Goal: Transaction & Acquisition: Purchase product/service

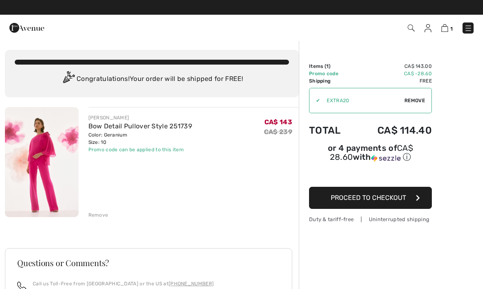
click at [407, 199] on button "Proceed to Checkout" at bounding box center [370, 198] width 123 height 22
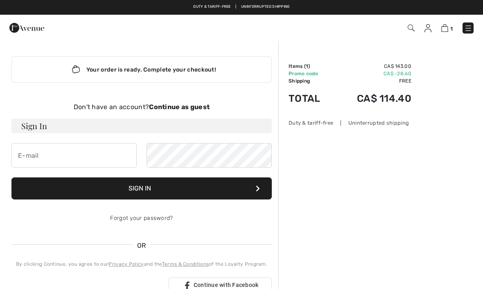
click at [190, 108] on strong "Continue as guest" at bounding box center [179, 107] width 61 height 8
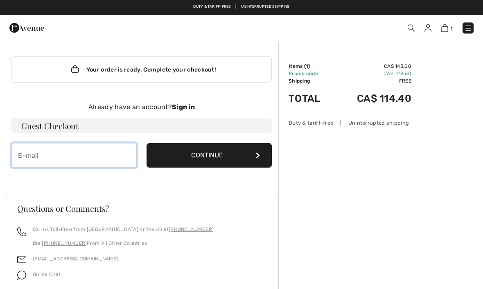
click at [109, 152] on input "email" at bounding box center [73, 155] width 125 height 25
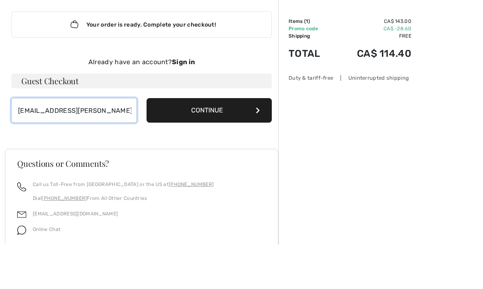
type input "fossil6@shaw.ca"
click at [236, 143] on button "Continue" at bounding box center [209, 155] width 125 height 25
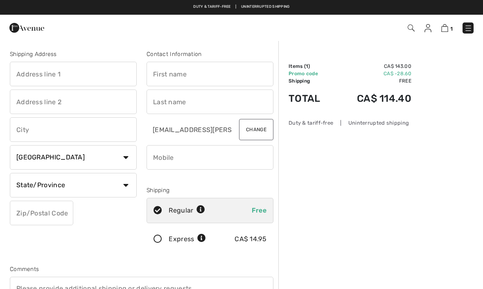
click at [97, 81] on input "text" at bounding box center [73, 74] width 127 height 25
type input "264 Scotia St"
click at [221, 78] on input "text" at bounding box center [210, 74] width 127 height 25
type input "A"
type input "Antonia"
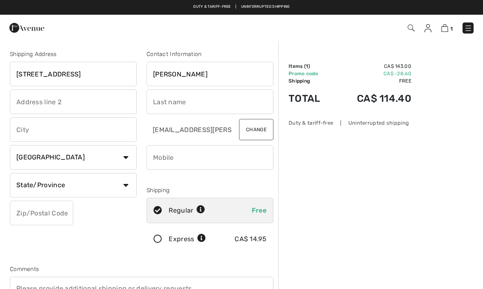
click at [232, 97] on input "text" at bounding box center [210, 102] width 127 height 25
type input "Dibernardo"
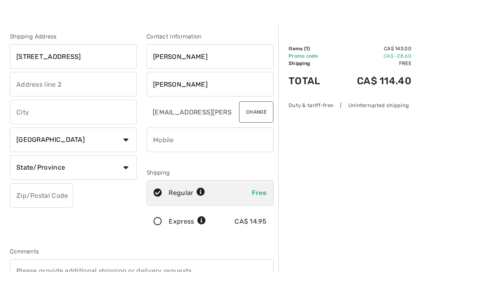
click at [85, 117] on input "text" at bounding box center [73, 129] width 127 height 25
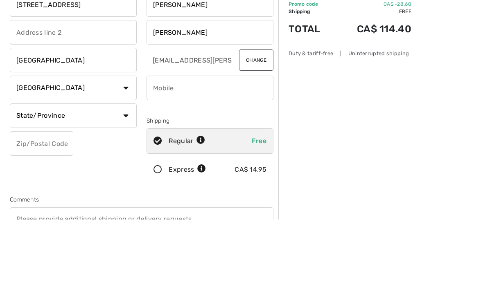
click at [119, 173] on select "State/Province Alberta British Columbia Manitoba New Brunswick Newfoundland and…" at bounding box center [73, 185] width 127 height 25
type input "Winnipeg"
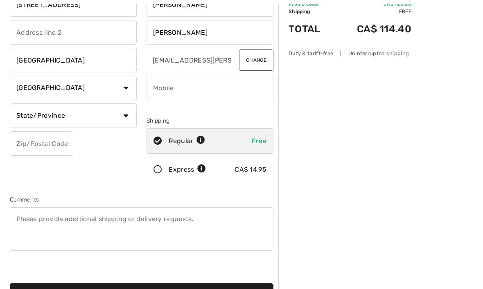
select select "MB"
click at [57, 139] on input "text" at bounding box center [41, 143] width 63 height 25
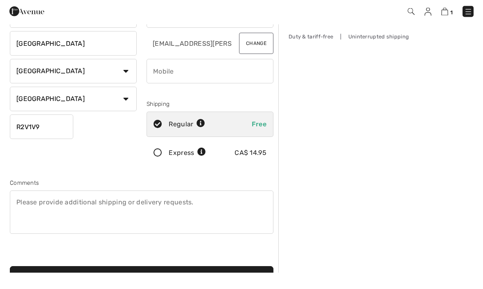
type input "R2V1V9"
click at [221, 76] on input "phone" at bounding box center [210, 88] width 127 height 25
type input "2048946857"
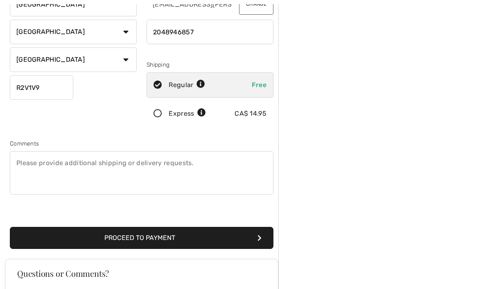
scroll to position [126, 0]
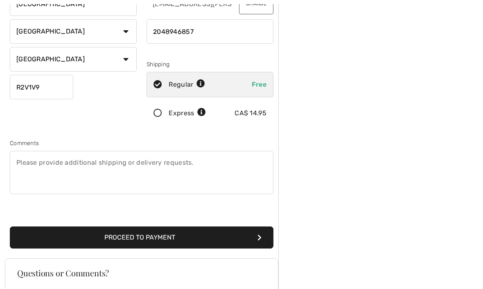
click at [232, 239] on button "Proceed to Payment" at bounding box center [142, 238] width 264 height 22
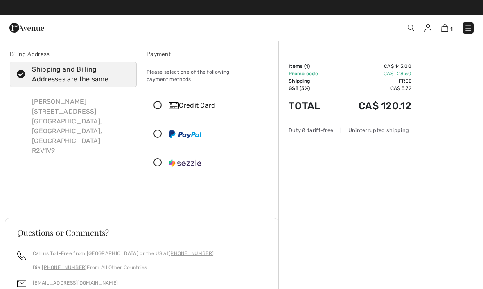
click at [161, 102] on icon at bounding box center [158, 106] width 22 height 9
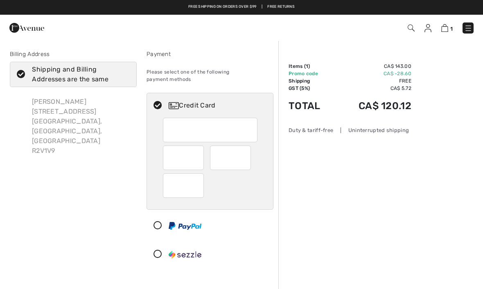
click at [455, 87] on div "Order Summary Details Items ( 1 ) CA$ 143.00 Promo code CA$ -28.60 Shipping Fre…" at bounding box center [380, 279] width 205 height 479
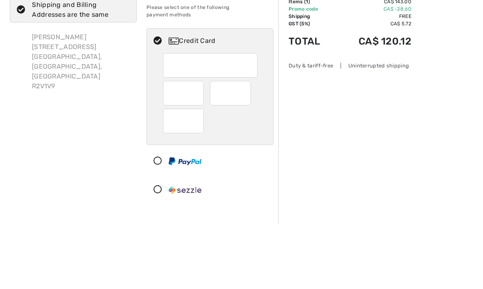
click at [431, 94] on div "Order Summary Details Items ( 1 ) CA$ 143.00 Promo code CA$ -28.60 Shipping Fre…" at bounding box center [380, 279] width 205 height 479
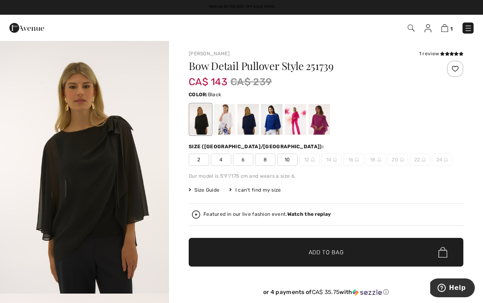
click at [196, 65] on h1 "Bow Detail Pullover Style 251739" at bounding box center [303, 66] width 229 height 11
click at [190, 70] on span "CA$ 143" at bounding box center [208, 78] width 38 height 20
click at [317, 97] on div "Color: Black" at bounding box center [326, 94] width 275 height 10
click at [340, 68] on h1 "Bow Detail Pullover Style 251739" at bounding box center [303, 66] width 229 height 11
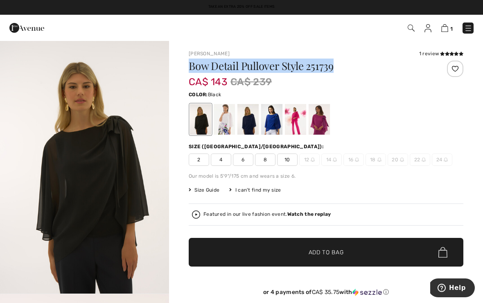
copy h1 "Bow Detail Pullover Style 251739"
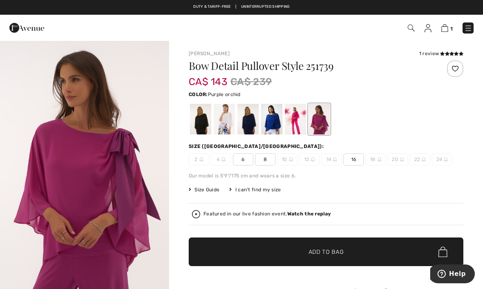
click at [296, 125] on div at bounding box center [295, 119] width 21 height 31
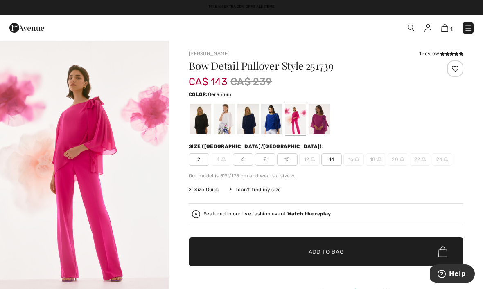
click at [261, 193] on div "I can't find my size" at bounding box center [255, 189] width 52 height 7
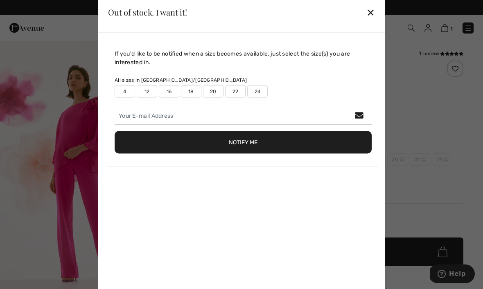
click at [369, 14] on div "✕" at bounding box center [370, 12] width 9 height 17
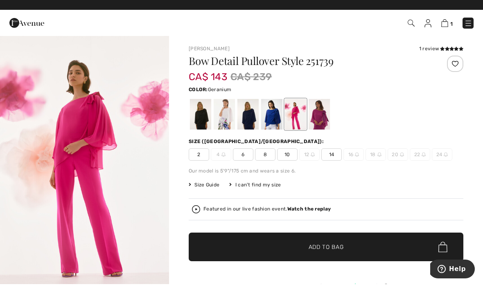
scroll to position [5, 0]
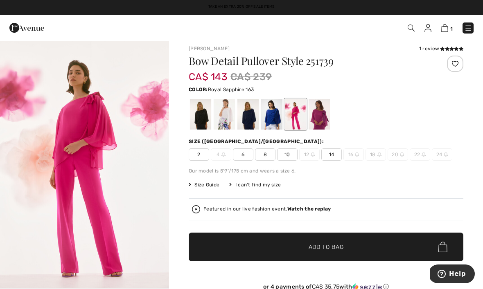
click at [273, 123] on div at bounding box center [271, 114] width 21 height 31
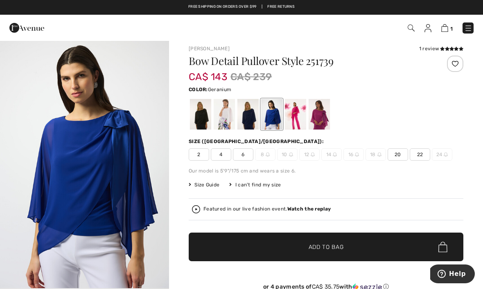
click at [303, 126] on div at bounding box center [295, 114] width 21 height 31
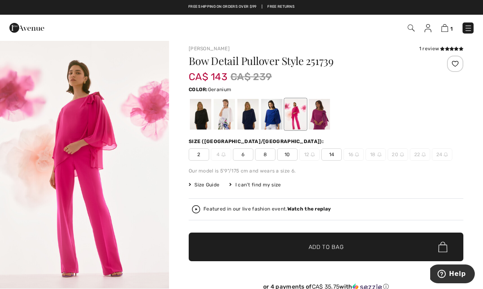
click at [324, 118] on div at bounding box center [319, 114] width 21 height 31
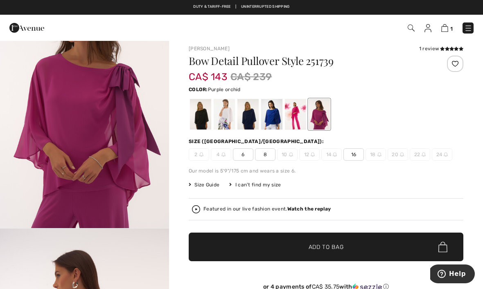
scroll to position [0, 0]
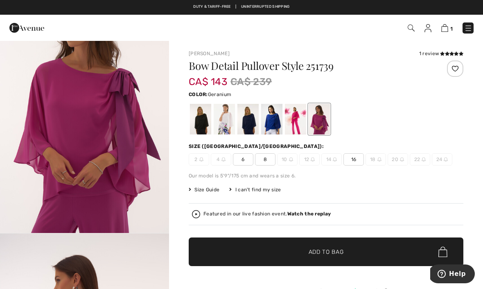
click at [293, 128] on div at bounding box center [295, 119] width 21 height 31
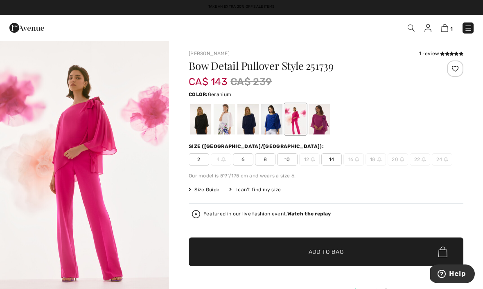
click at [318, 113] on div at bounding box center [319, 119] width 21 height 31
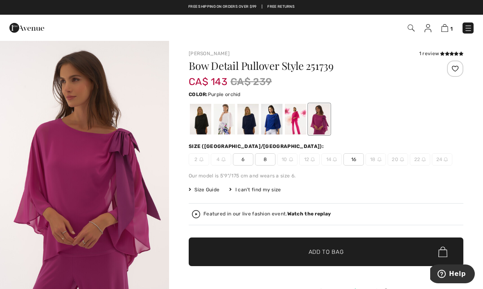
click at [299, 124] on div at bounding box center [295, 119] width 21 height 31
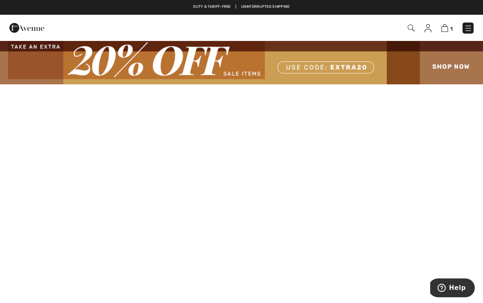
click at [447, 27] on img at bounding box center [444, 28] width 7 height 8
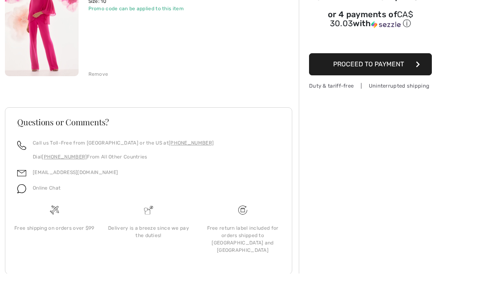
scroll to position [112, 0]
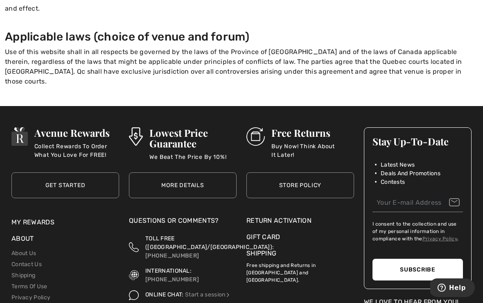
scroll to position [1235, 0]
click at [15, 250] on link "About Us" at bounding box center [23, 253] width 25 height 7
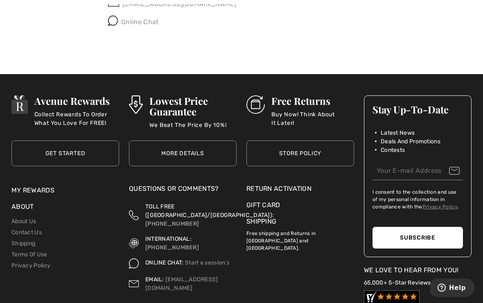
scroll to position [752, 0]
click at [23, 230] on link "Contact Us" at bounding box center [26, 232] width 30 height 7
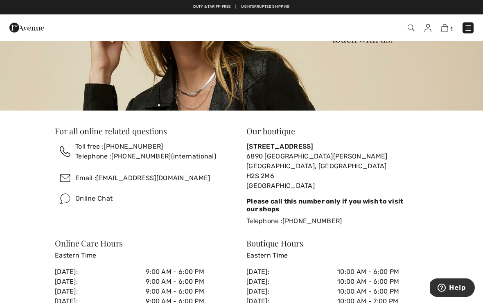
scroll to position [137, 0]
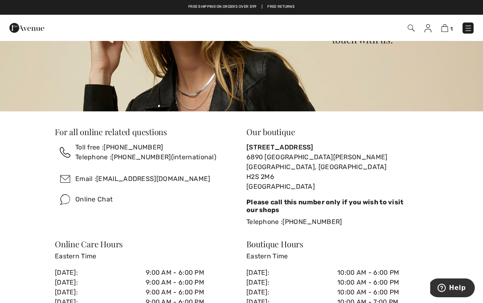
click at [444, 30] on img at bounding box center [444, 28] width 7 height 8
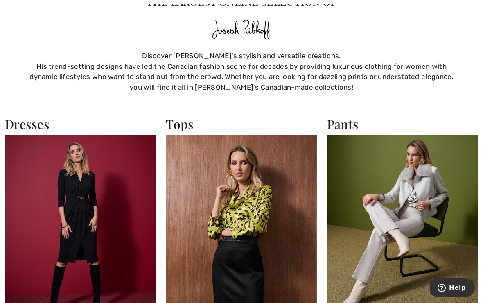
scroll to position [1332, 0]
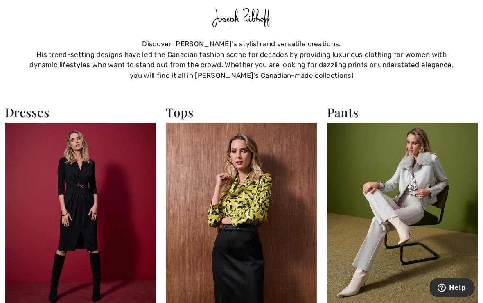
click at [276, 206] on img at bounding box center [241, 215] width 151 height 185
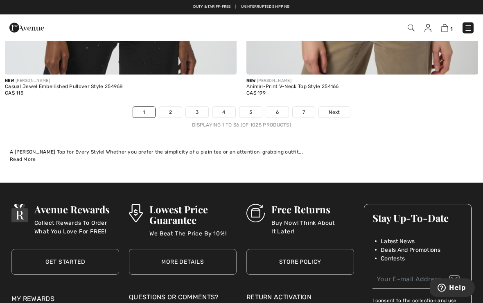
scroll to position [7220, 0]
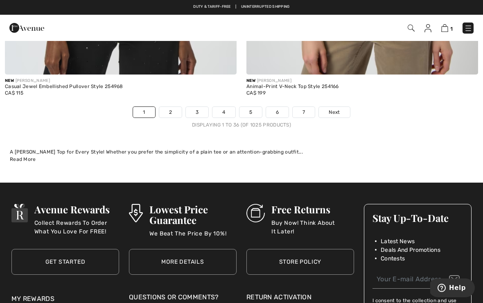
click at [340, 107] on link "Next" at bounding box center [334, 112] width 31 height 11
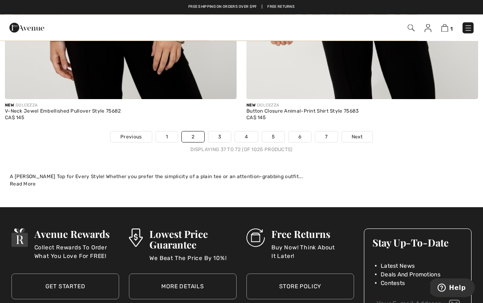
scroll to position [7032, 0]
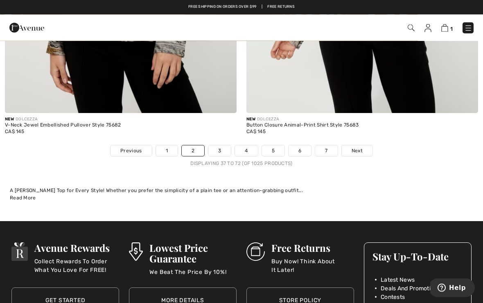
click at [326, 149] on link "7" at bounding box center [326, 151] width 22 height 11
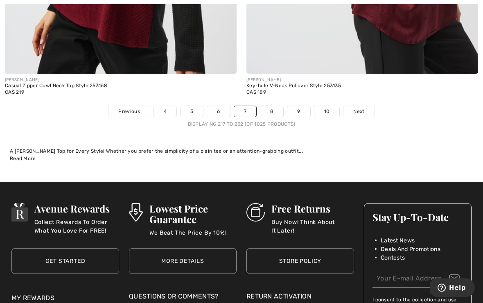
scroll to position [7126, 0]
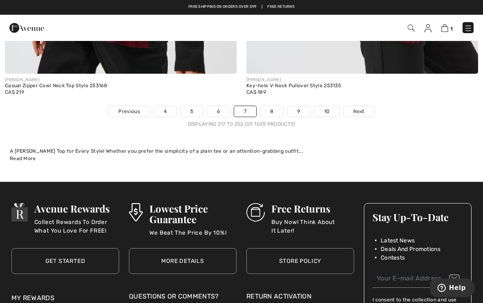
click at [270, 106] on link "8" at bounding box center [271, 111] width 23 height 11
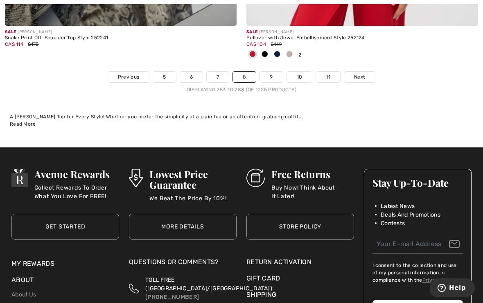
scroll to position [7144, 0]
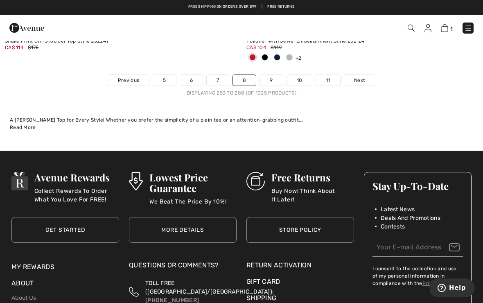
click at [274, 78] on link "9" at bounding box center [271, 80] width 23 height 11
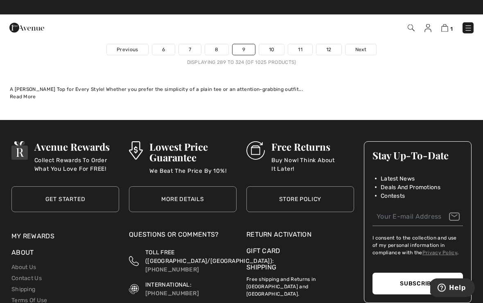
scroll to position [7189, 0]
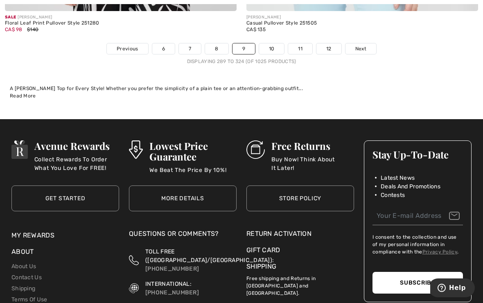
click at [265, 47] on link "10" at bounding box center [271, 48] width 25 height 11
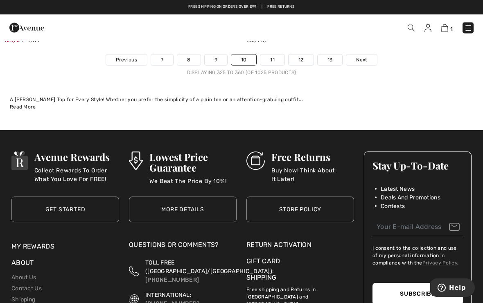
scroll to position [7205, 0]
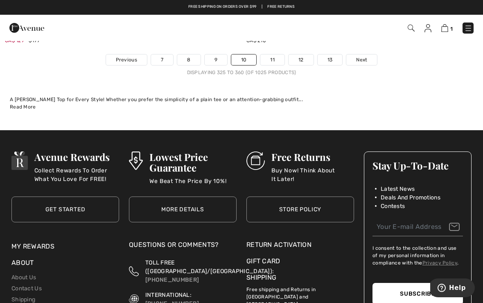
click at [280, 54] on link "11" at bounding box center [272, 59] width 24 height 11
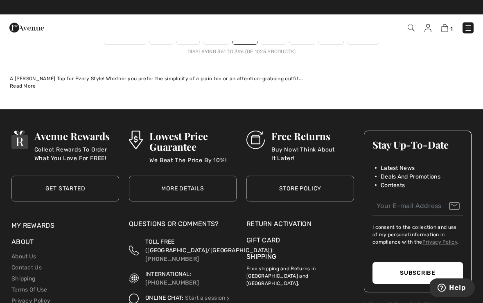
scroll to position [7250, 0]
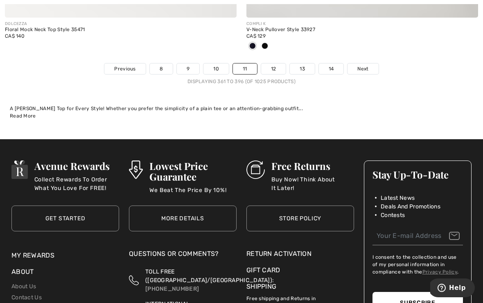
click at [275, 65] on link "12" at bounding box center [273, 68] width 25 height 11
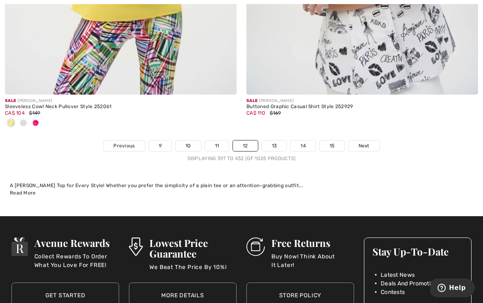
scroll to position [7152, 0]
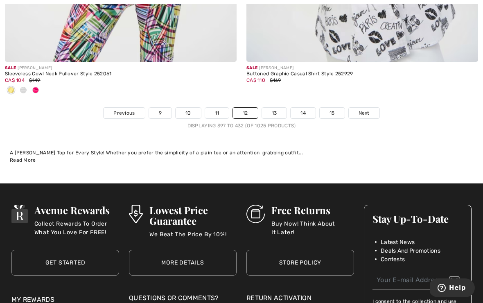
click at [275, 108] on link "13" at bounding box center [274, 113] width 25 height 11
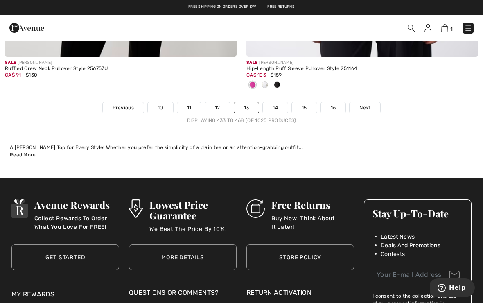
scroll to position [7183, 0]
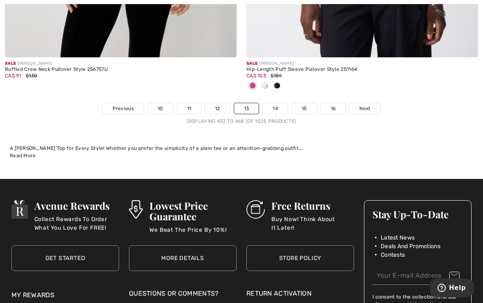
click at [276, 106] on link "14" at bounding box center [275, 108] width 25 height 11
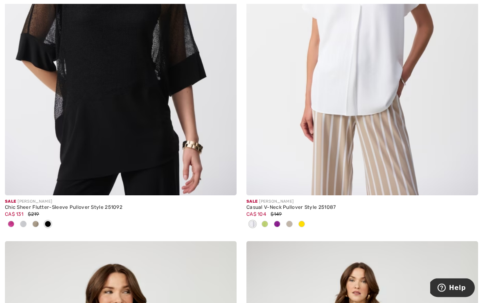
scroll to position [706, 0]
click at [200, 129] on img at bounding box center [121, 22] width 232 height 348
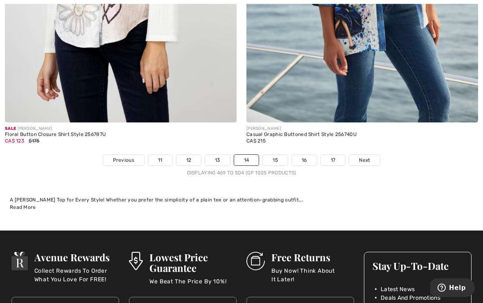
scroll to position [7118, 0]
click at [276, 156] on link "15" at bounding box center [275, 160] width 25 height 11
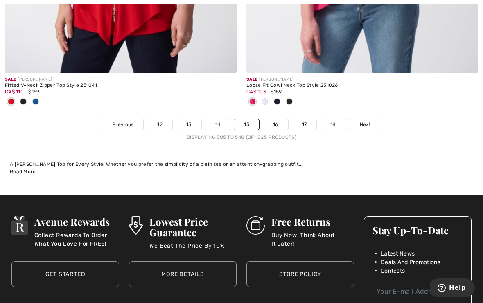
scroll to position [7207, 0]
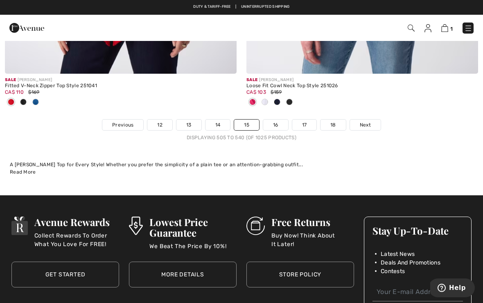
click at [278, 122] on link "16" at bounding box center [275, 125] width 25 height 11
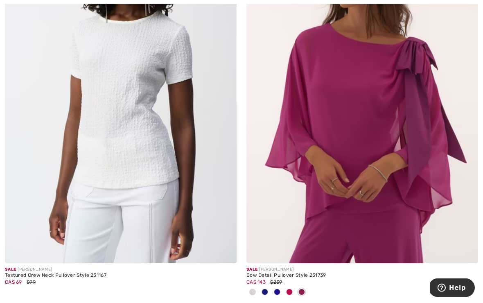
scroll to position [625, 0]
click at [348, 137] on img at bounding box center [362, 90] width 232 height 348
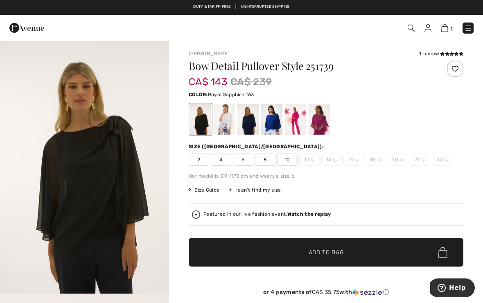
click at [279, 124] on div at bounding box center [271, 119] width 21 height 31
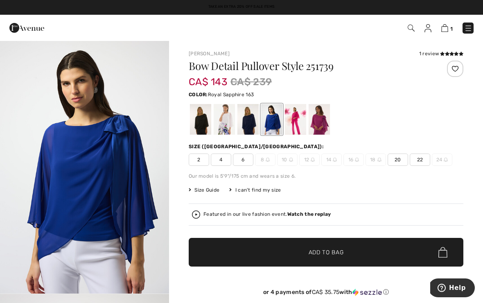
click at [294, 124] on div at bounding box center [295, 119] width 21 height 31
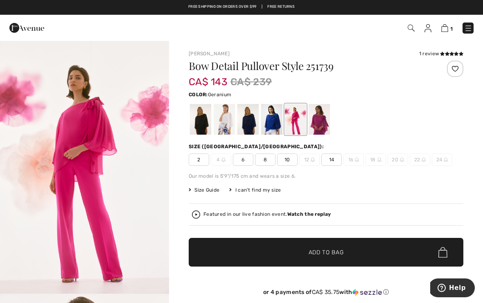
click at [272, 127] on div at bounding box center [271, 119] width 21 height 31
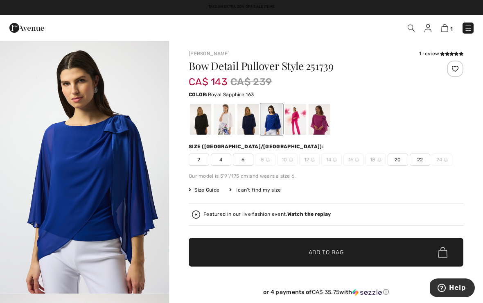
click at [297, 120] on div at bounding box center [295, 119] width 21 height 31
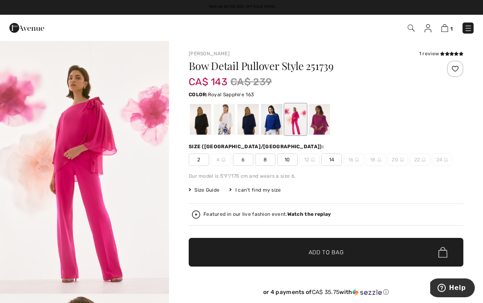
click at [266, 126] on div at bounding box center [271, 119] width 21 height 31
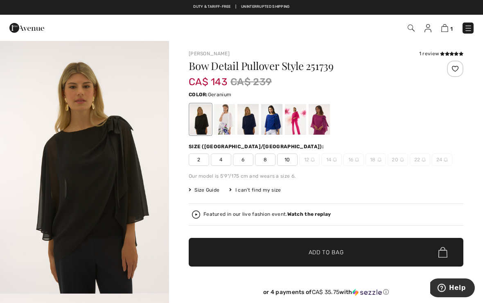
click at [287, 161] on span "10" at bounding box center [287, 160] width 20 height 12
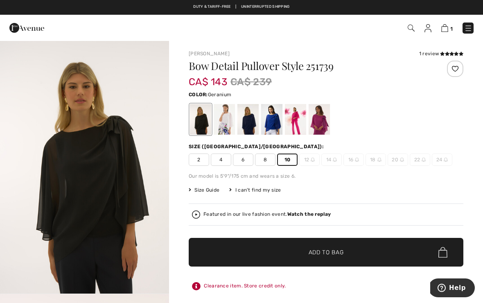
click at [298, 124] on div at bounding box center [295, 119] width 21 height 31
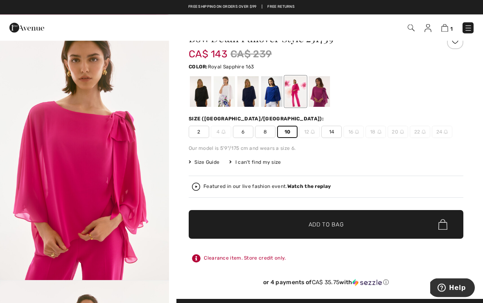
scroll to position [28, 0]
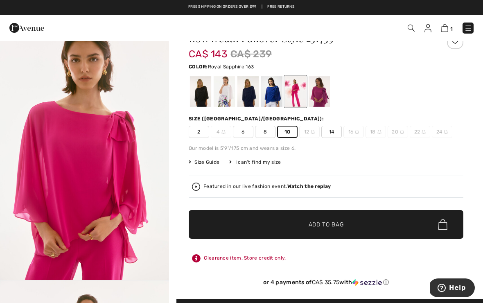
click at [279, 93] on div at bounding box center [271, 91] width 21 height 31
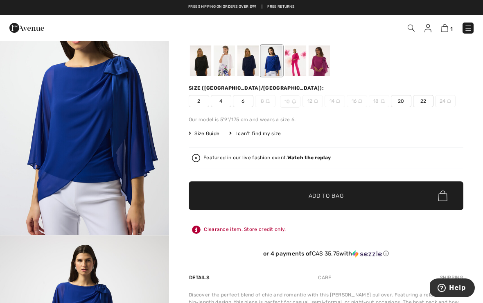
scroll to position [0, 0]
